Goal: Task Accomplishment & Management: Manage account settings

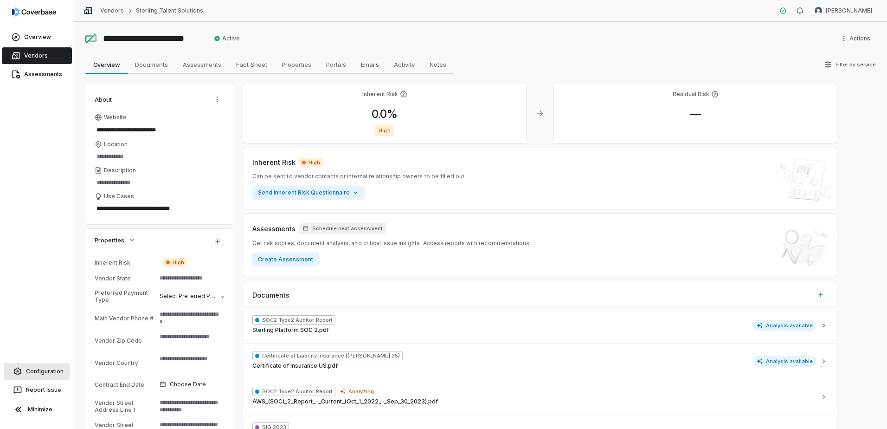
click at [44, 369] on link "Configuration" at bounding box center [37, 371] width 66 height 17
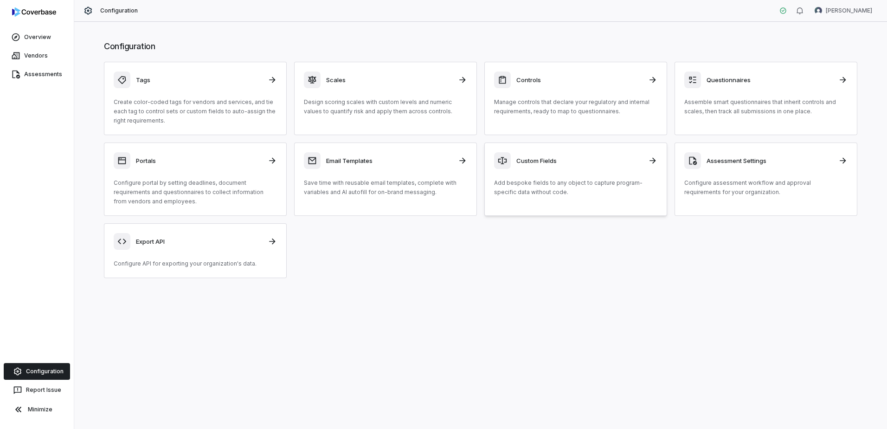
click at [553, 176] on div "Custom Fields Add bespoke fields to any object to capture program-specific data…" at bounding box center [575, 174] width 163 height 45
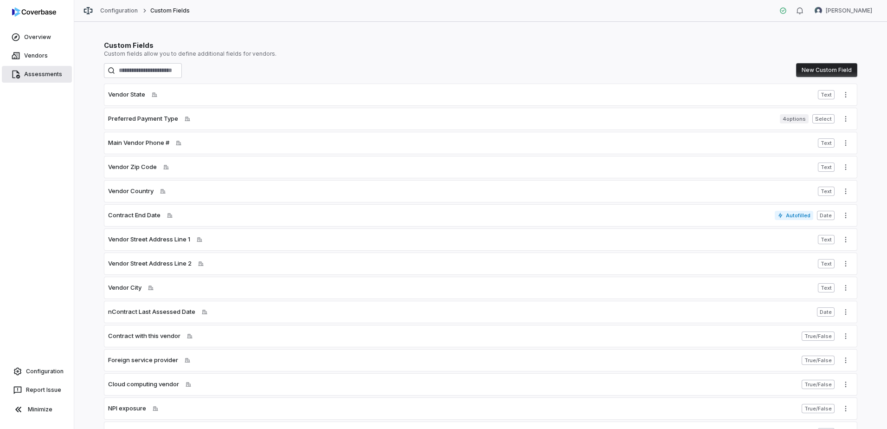
click at [31, 73] on link "Assessments" at bounding box center [37, 74] width 70 height 17
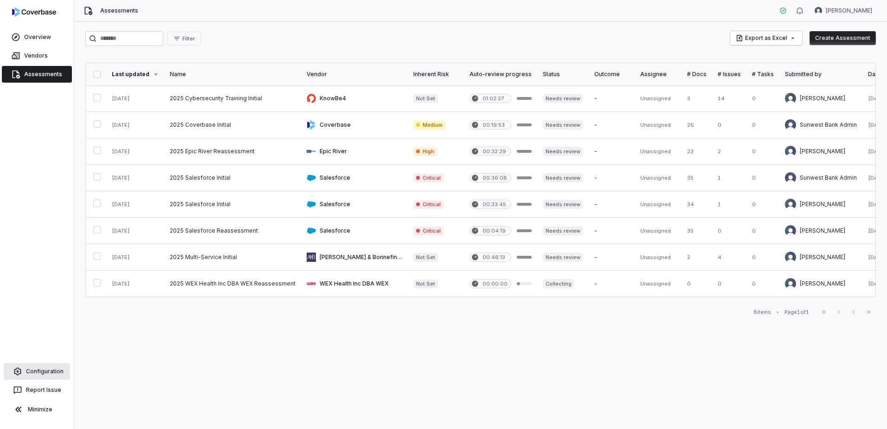
click at [32, 373] on link "Configuration" at bounding box center [37, 371] width 66 height 17
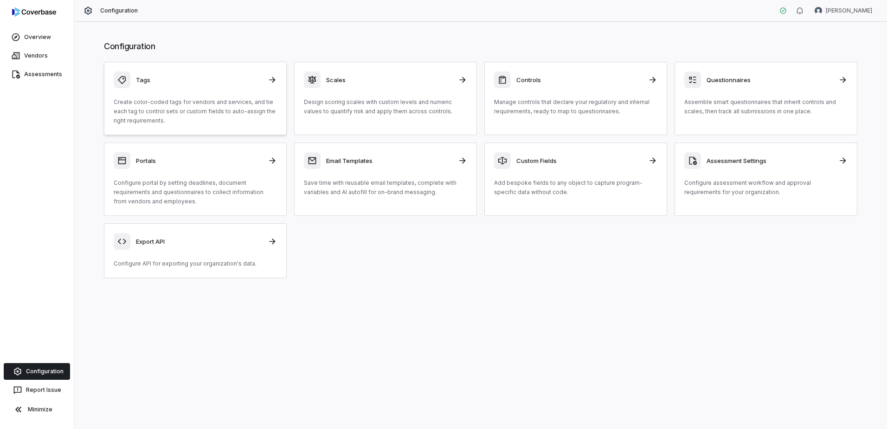
click at [238, 82] on h3 "Tags" at bounding box center [199, 80] width 126 height 8
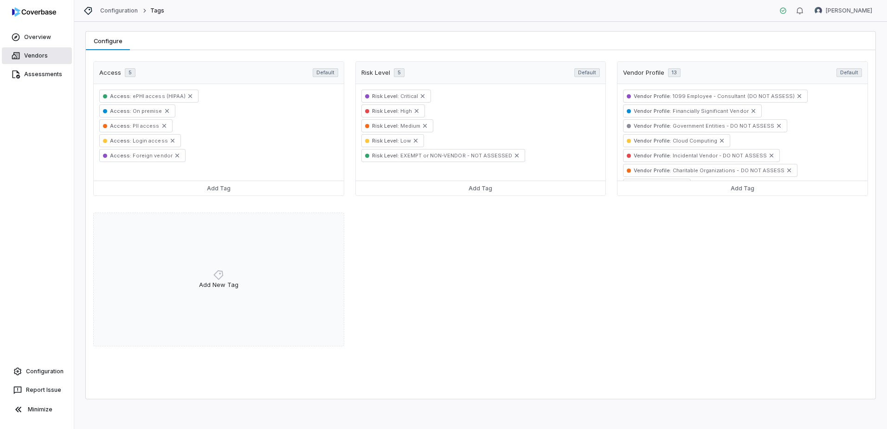
click at [36, 59] on link "Vendors" at bounding box center [37, 55] width 70 height 17
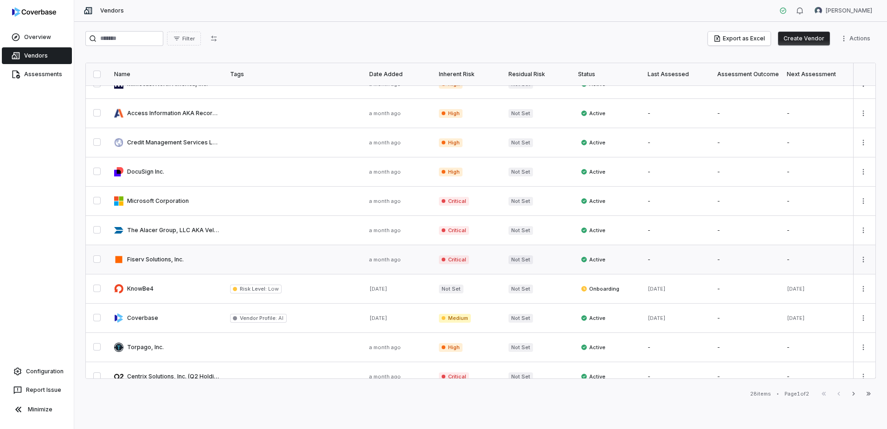
scroll to position [232, 0]
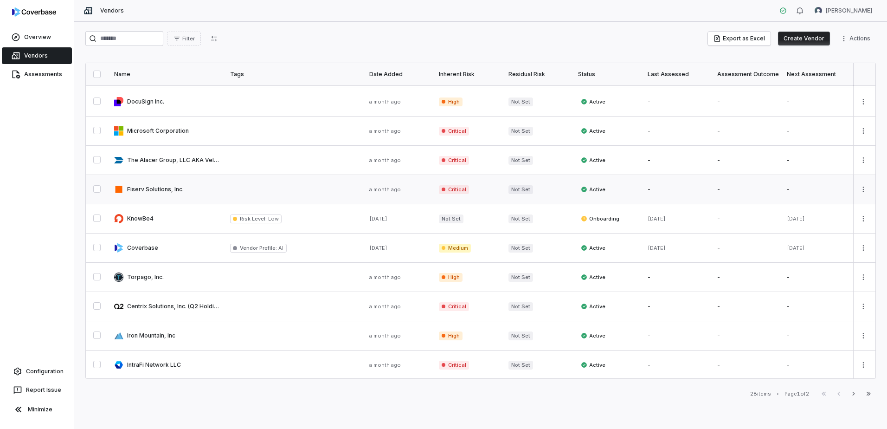
click at [163, 191] on link at bounding box center [167, 189] width 116 height 29
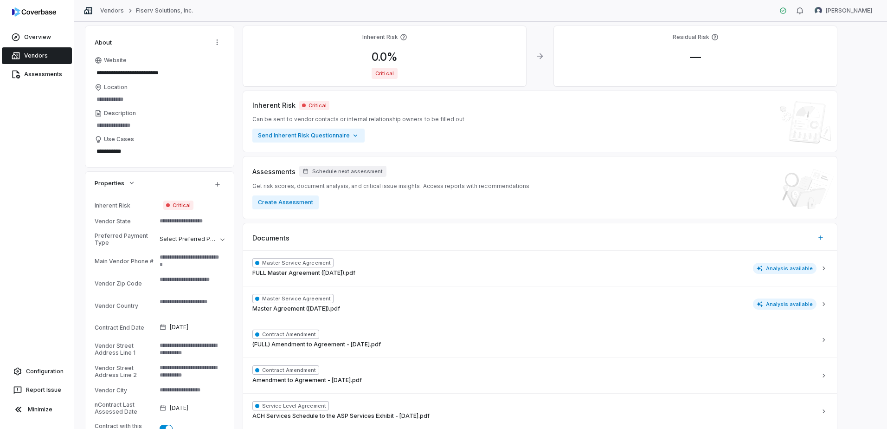
scroll to position [139, 0]
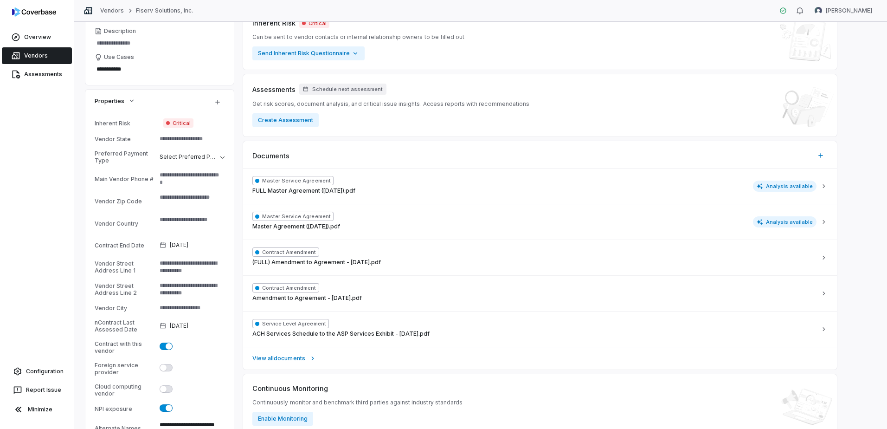
click at [168, 138] on textarea at bounding box center [188, 138] width 65 height 13
click at [207, 137] on textarea at bounding box center [188, 138] width 65 height 13
click at [194, 139] on textarea at bounding box center [188, 138] width 65 height 13
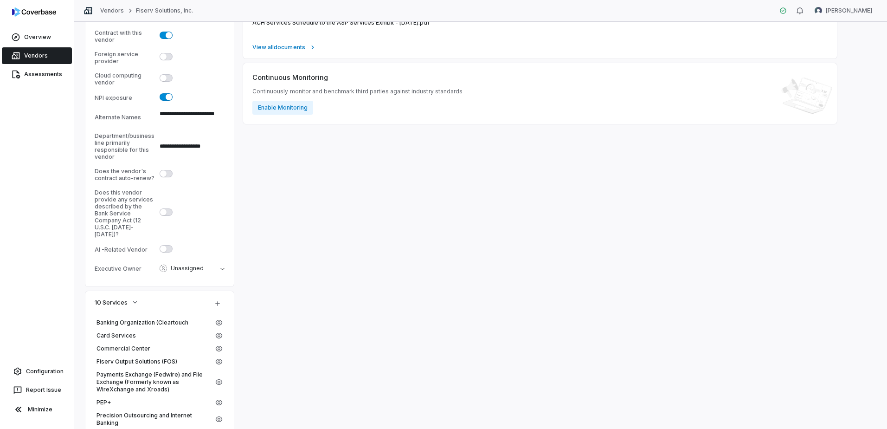
scroll to position [464, 0]
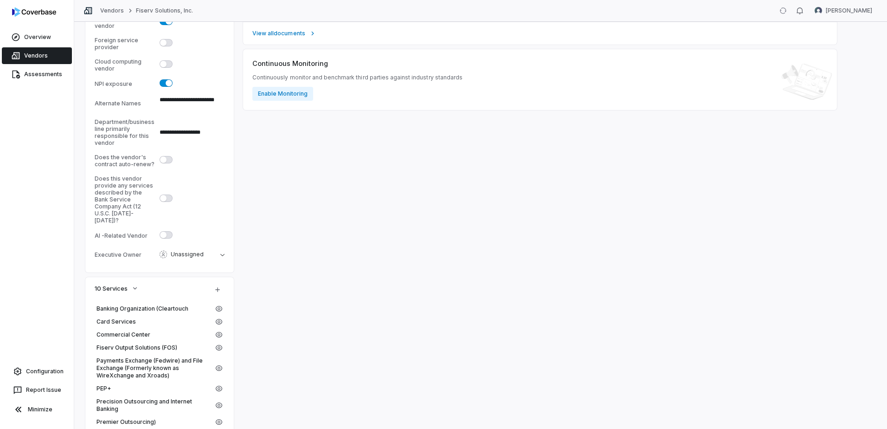
click at [164, 159] on span "button" at bounding box center [163, 159] width 6 height 6
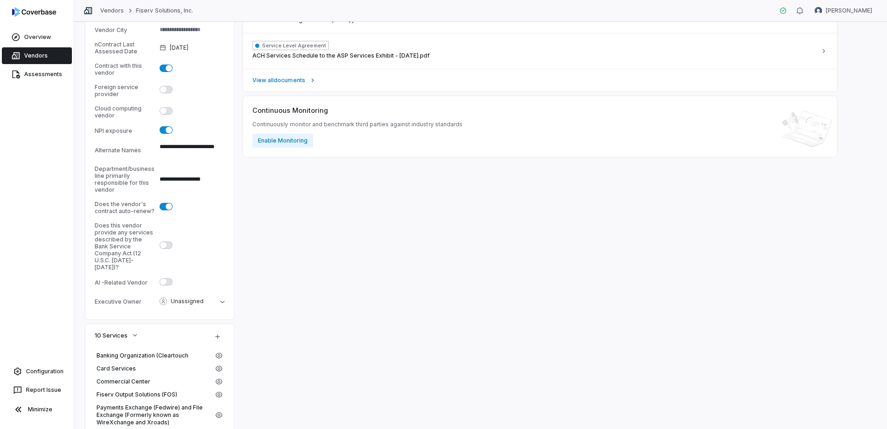
scroll to position [418, 0]
click at [223, 300] on icon "button" at bounding box center [222, 301] width 4 height 2
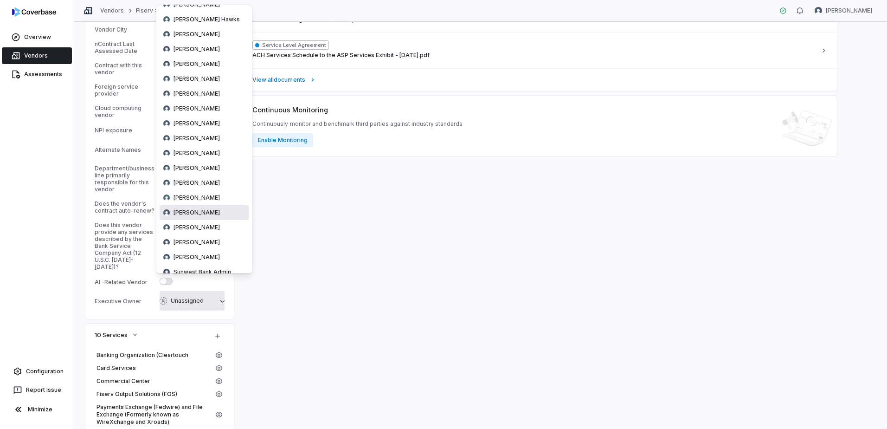
scroll to position [161, 0]
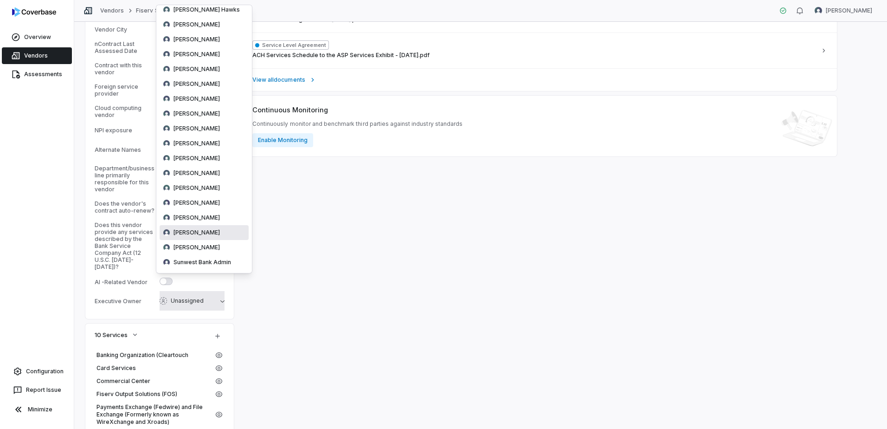
click at [190, 235] on span "[PERSON_NAME]" at bounding box center [197, 232] width 46 height 7
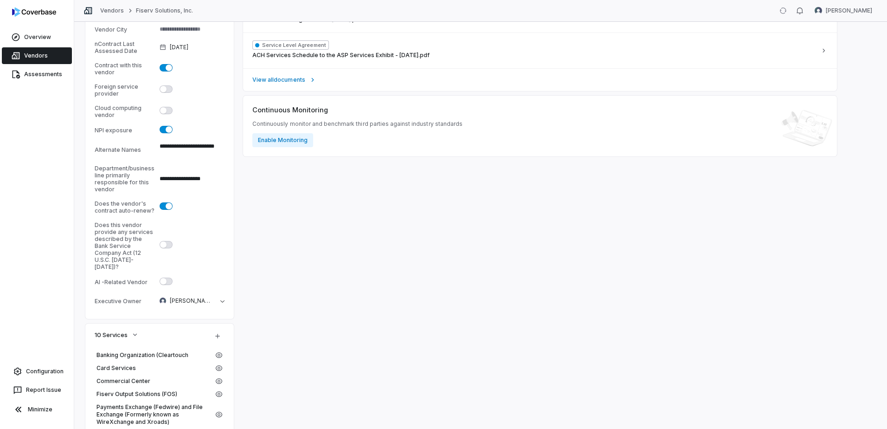
click at [230, 239] on div "**********" at bounding box center [159, 77] width 148 height 482
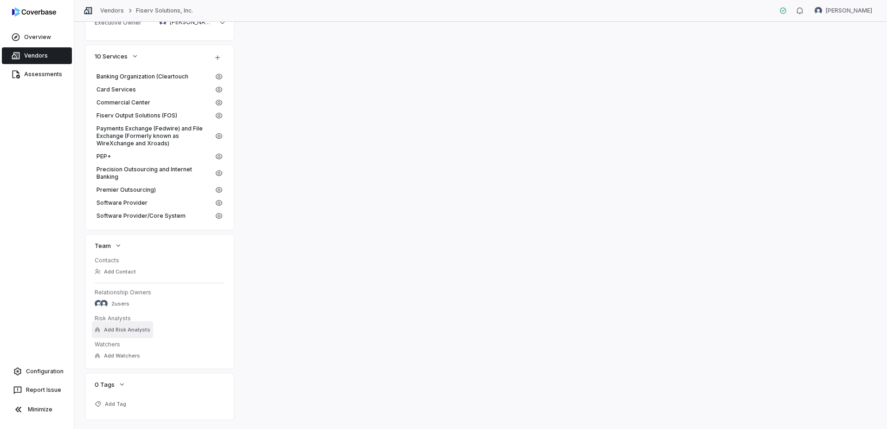
scroll to position [702, 0]
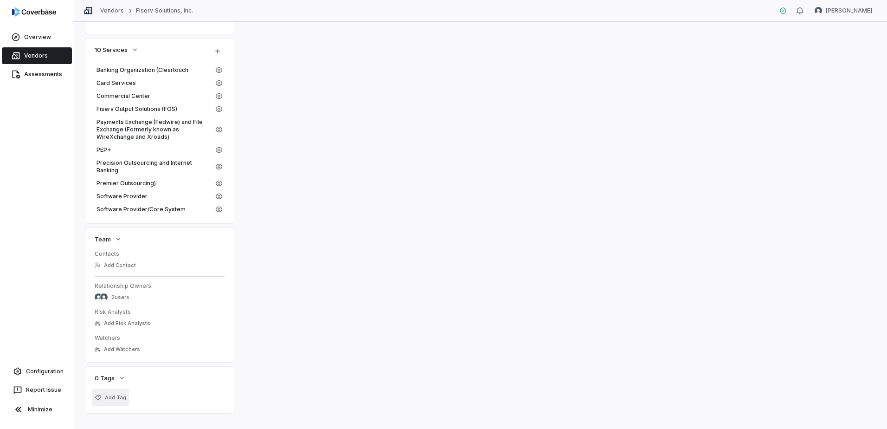
click at [118, 394] on span "Add Tag" at bounding box center [115, 397] width 21 height 7
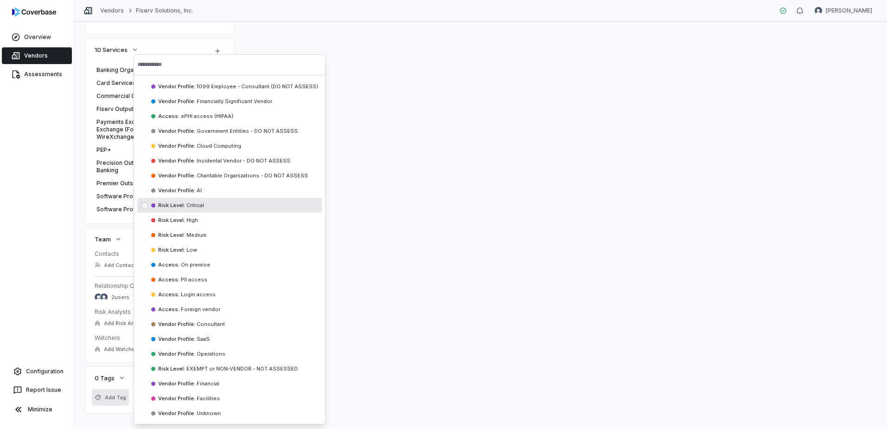
click at [186, 205] on span "Critical" at bounding box center [194, 205] width 19 height 6
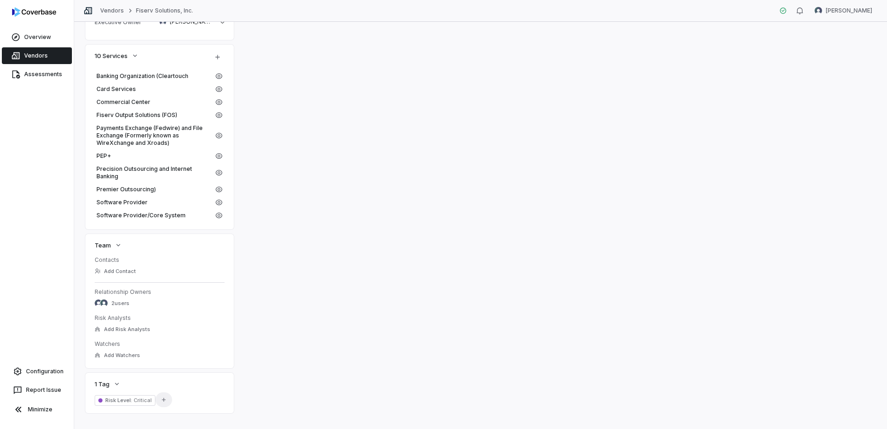
click at [165, 396] on icon "button" at bounding box center [164, 399] width 6 height 6
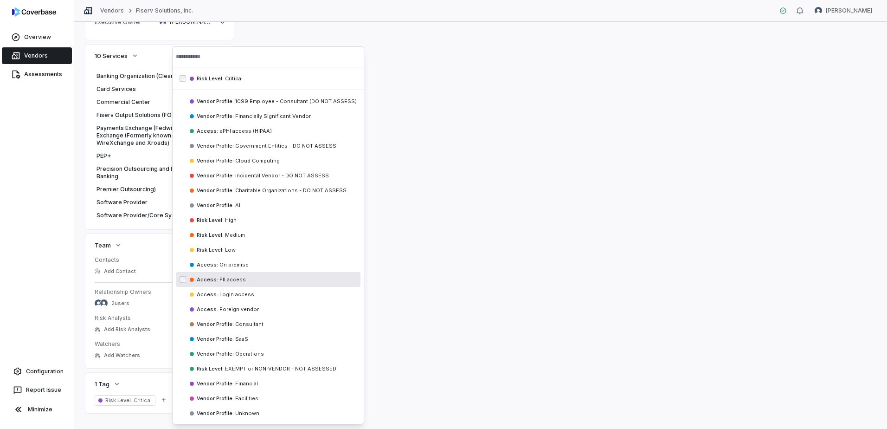
click at [229, 278] on span "PII access" at bounding box center [232, 279] width 28 height 6
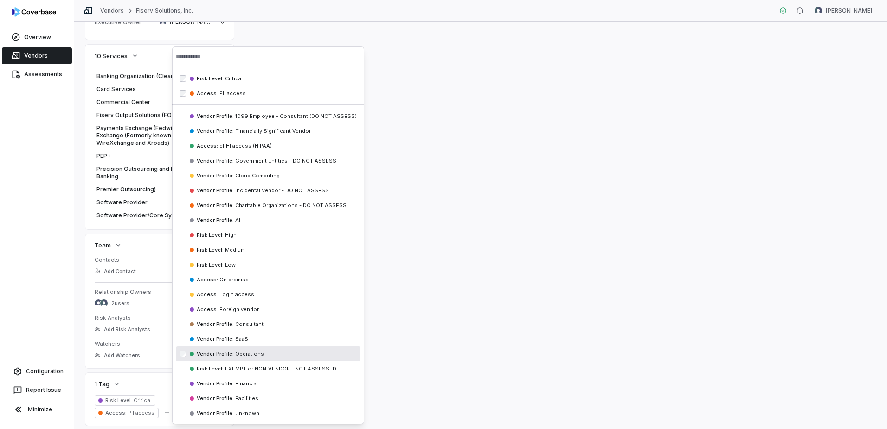
click at [234, 354] on span "Operations" at bounding box center [249, 353] width 30 height 6
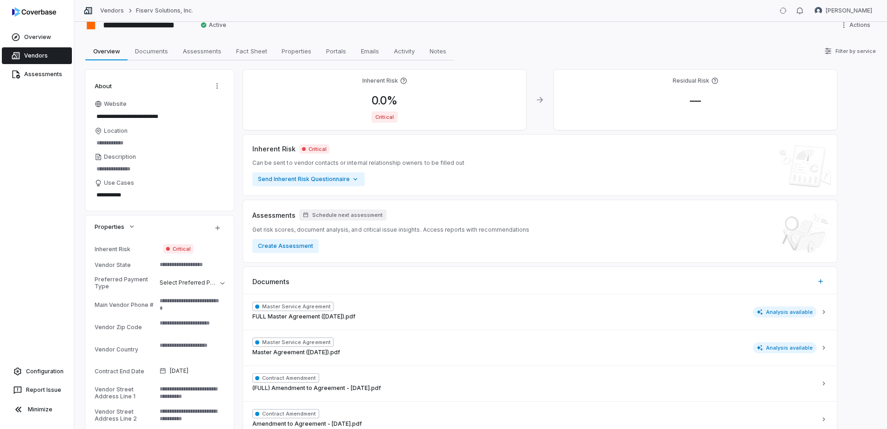
scroll to position [0, 0]
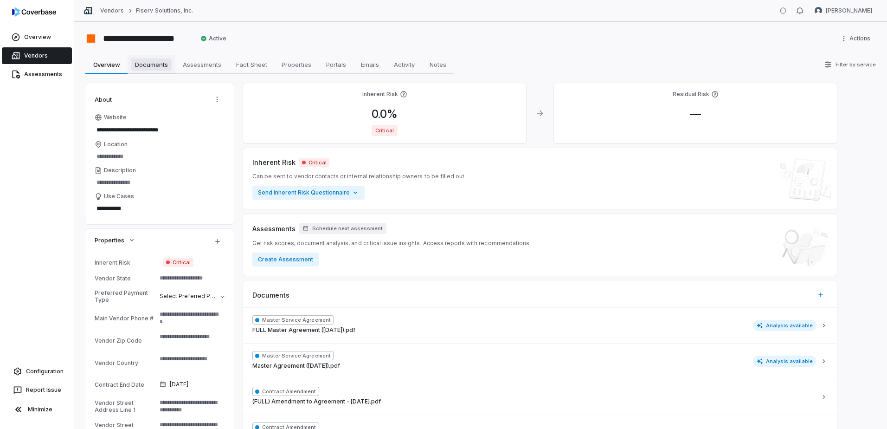
click at [155, 66] on span "Documents" at bounding box center [151, 64] width 40 height 12
type textarea "*"
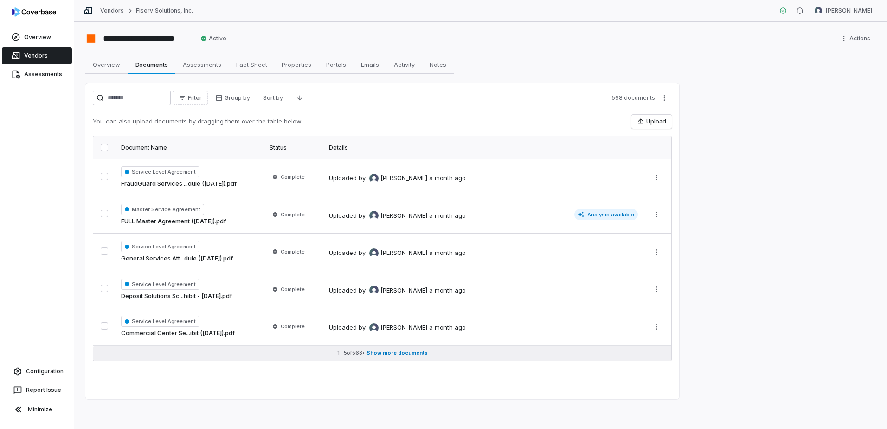
click at [411, 353] on span "Show more documents" at bounding box center [396, 352] width 61 height 7
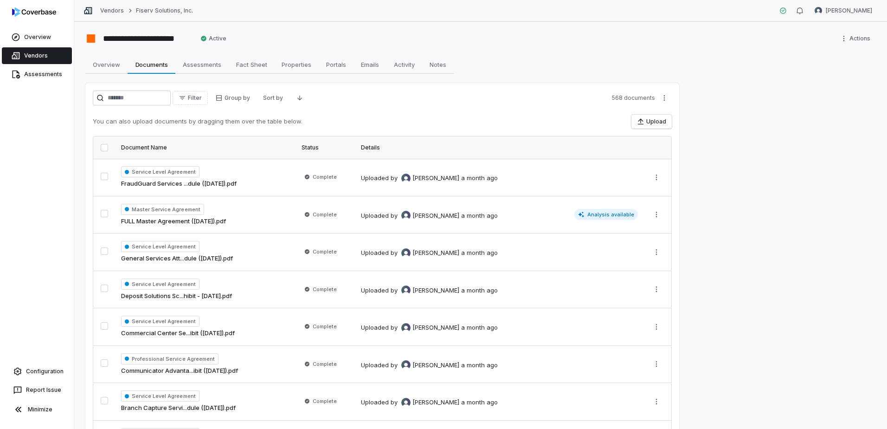
drag, startPoint x: 104, startPoint y: 9, endPoint x: 431, endPoint y: 111, distance: 342.2
click at [215, 68] on span "Assessments" at bounding box center [202, 64] width 46 height 12
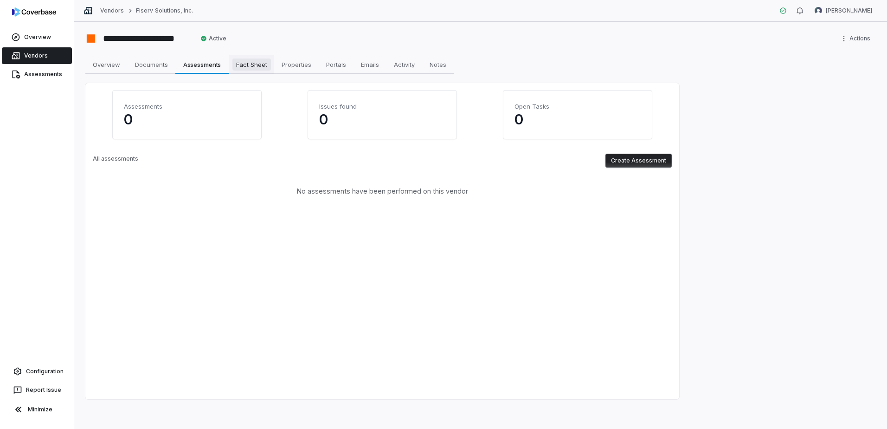
click at [254, 61] on span "Fact Sheet" at bounding box center [251, 64] width 39 height 12
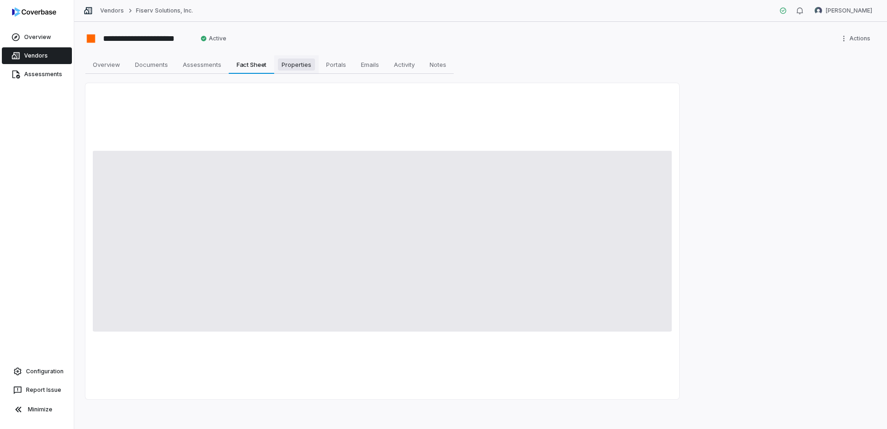
click at [298, 62] on span "Properties" at bounding box center [296, 64] width 37 height 12
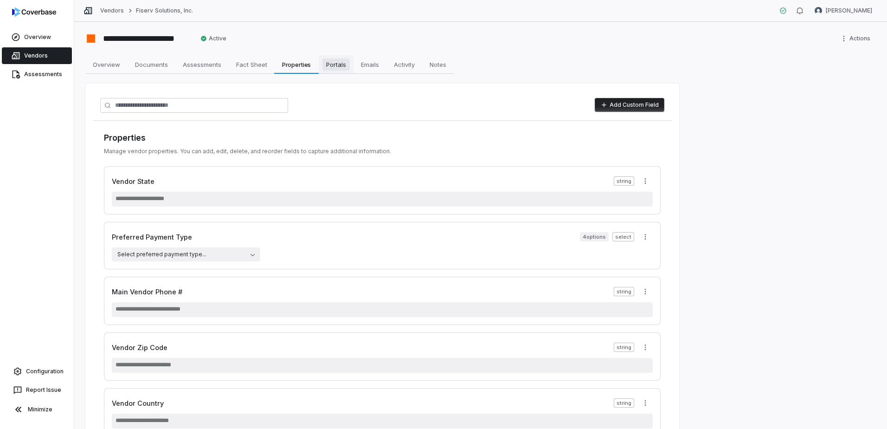
click at [328, 65] on span "Portals" at bounding box center [335, 64] width 27 height 12
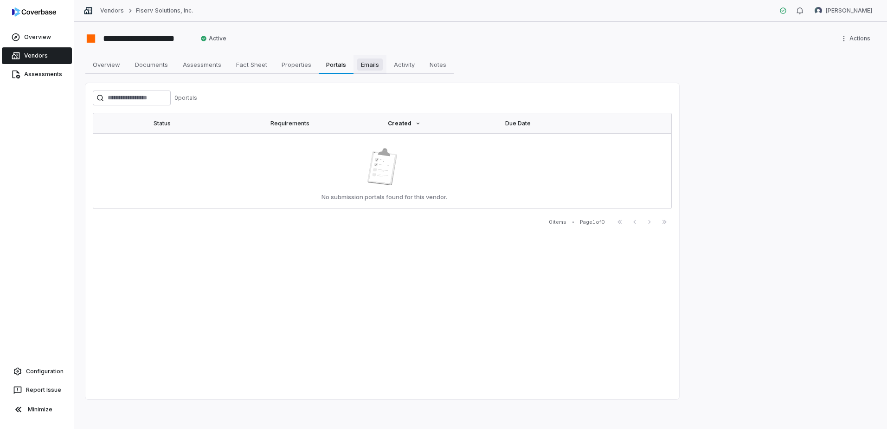
click at [371, 68] on span "Emails" at bounding box center [370, 64] width 26 height 12
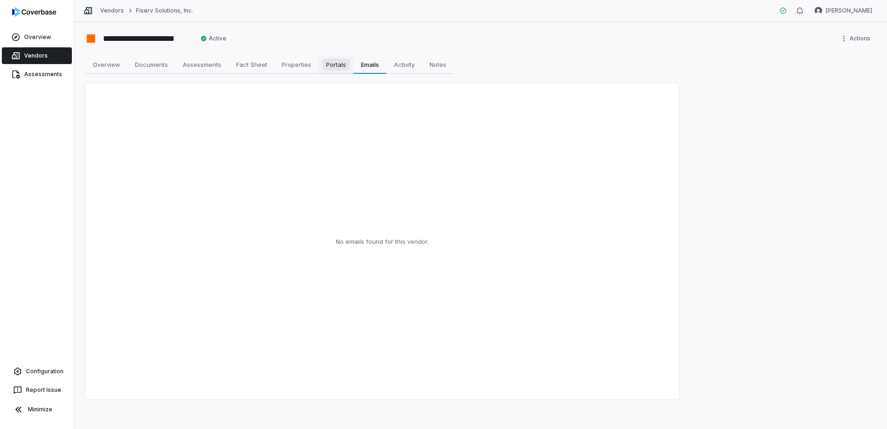
click at [326, 67] on span "Portals" at bounding box center [335, 64] width 27 height 12
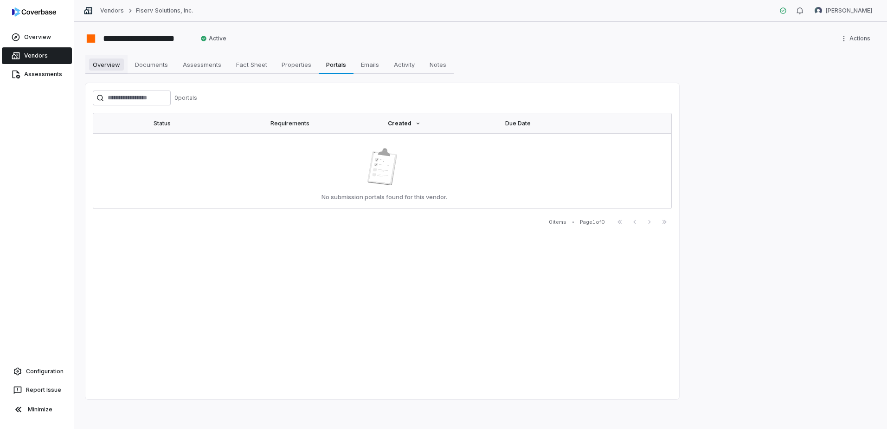
click at [117, 71] on link "Overview Overview" at bounding box center [106, 64] width 42 height 19
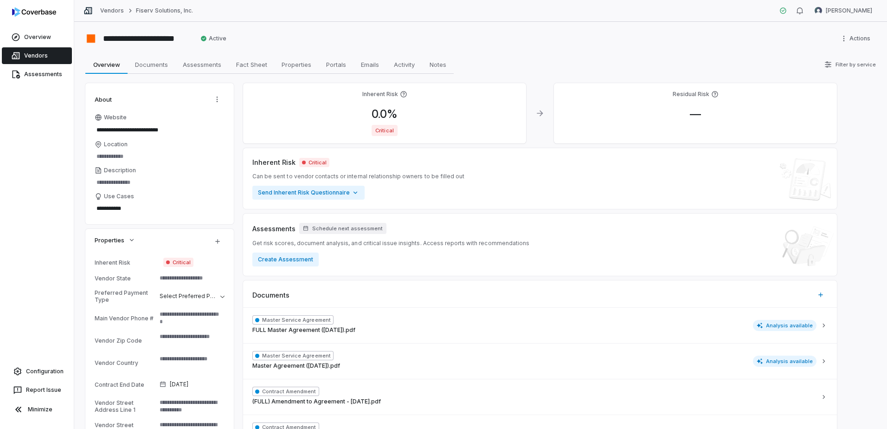
type textarea "*"
